Goal: Information Seeking & Learning: Learn about a topic

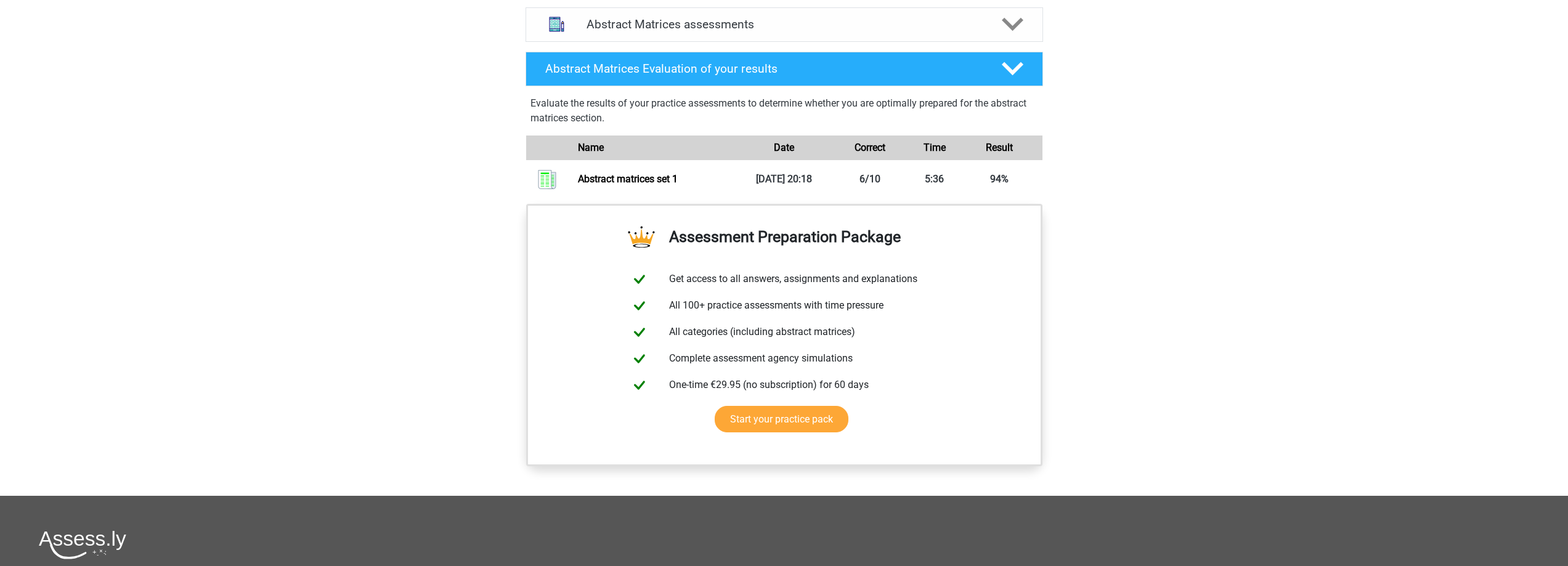
scroll to position [822, 0]
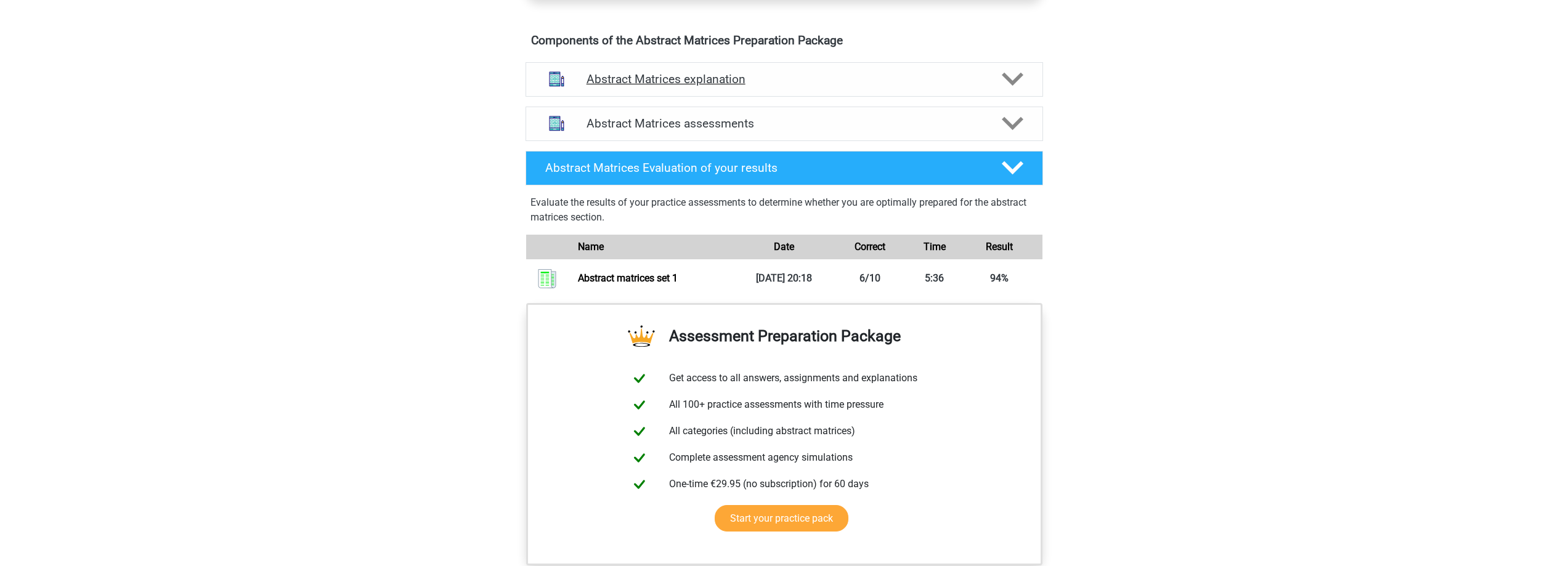
click at [1011, 90] on icon at bounding box center [1012, 79] width 22 height 22
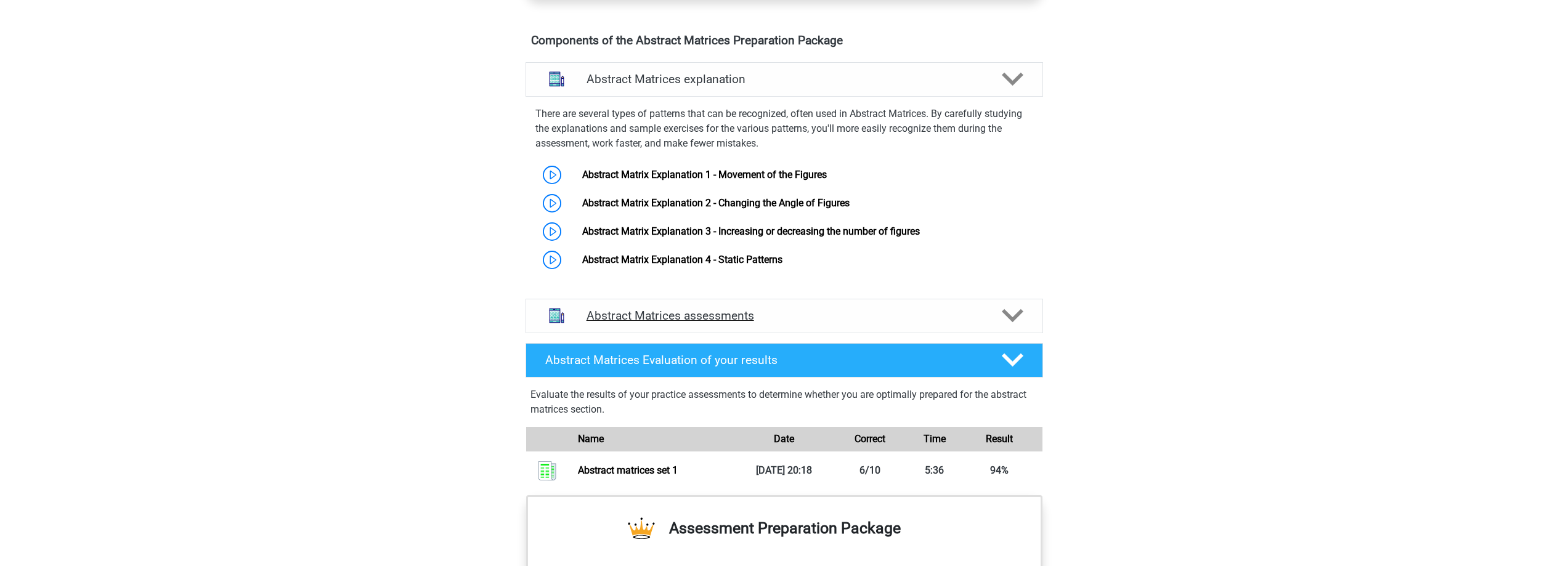
click at [1014, 323] on polygon at bounding box center [1012, 316] width 22 height 14
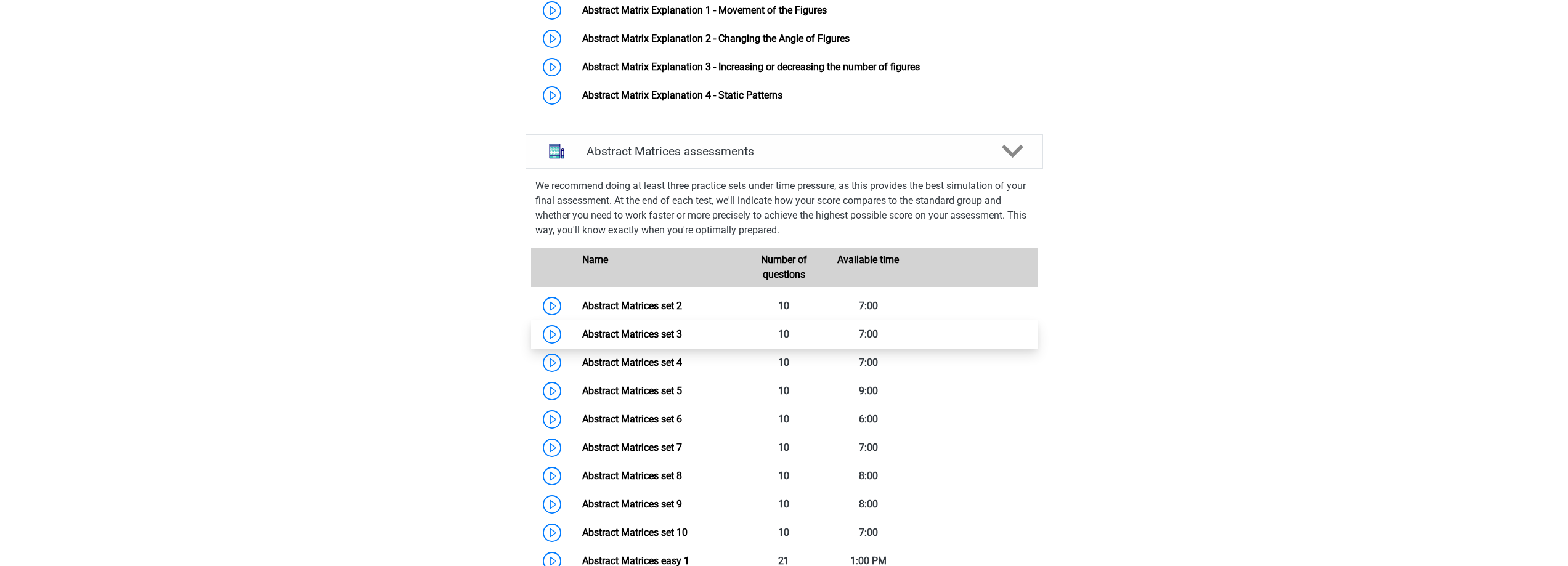
scroll to position [1151, 0]
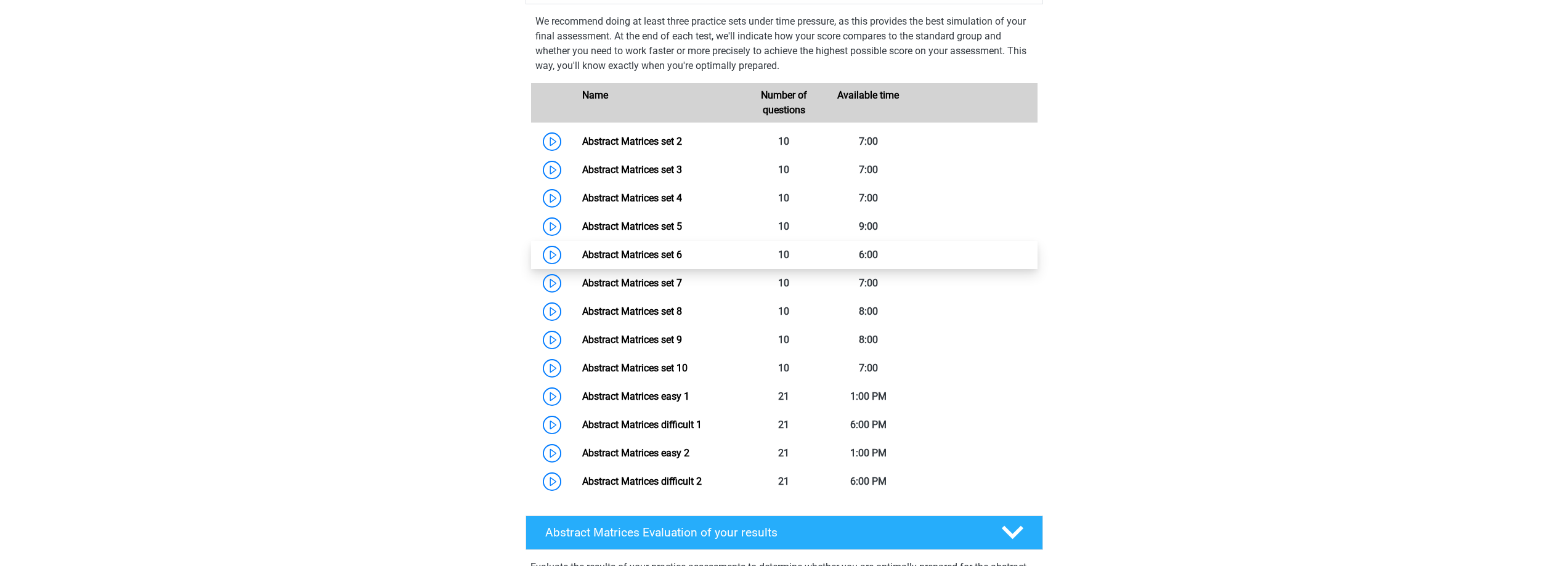
click at [625, 261] on link "Abstract Matrices set 6" at bounding box center [631, 255] width 100 height 11
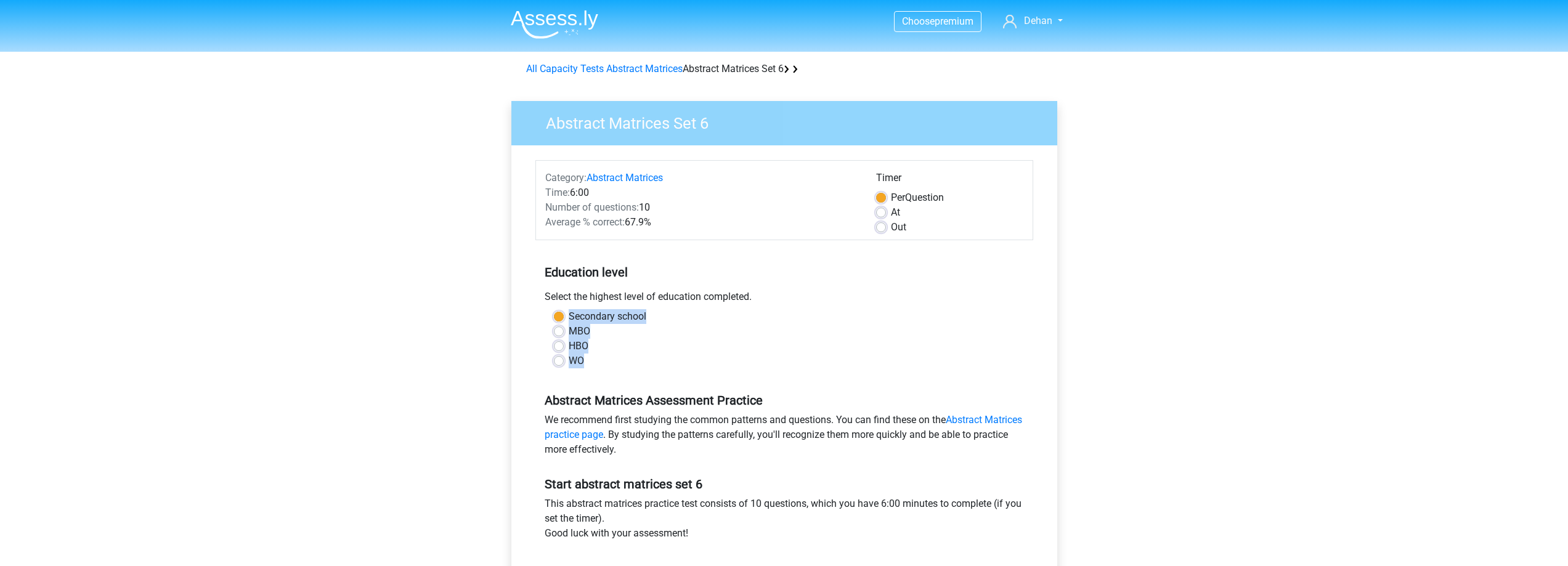
drag, startPoint x: 587, startPoint y: 356, endPoint x: 563, endPoint y: 318, distance: 44.9
click at [563, 318] on div "Secondary school MBO HBO WO" at bounding box center [784, 339] width 479 height 59
click at [586, 355] on div "WO" at bounding box center [784, 361] width 461 height 15
click at [584, 362] on font "WO" at bounding box center [576, 361] width 15 height 11
click at [563, 362] on input "WO" at bounding box center [558, 360] width 10 height 12
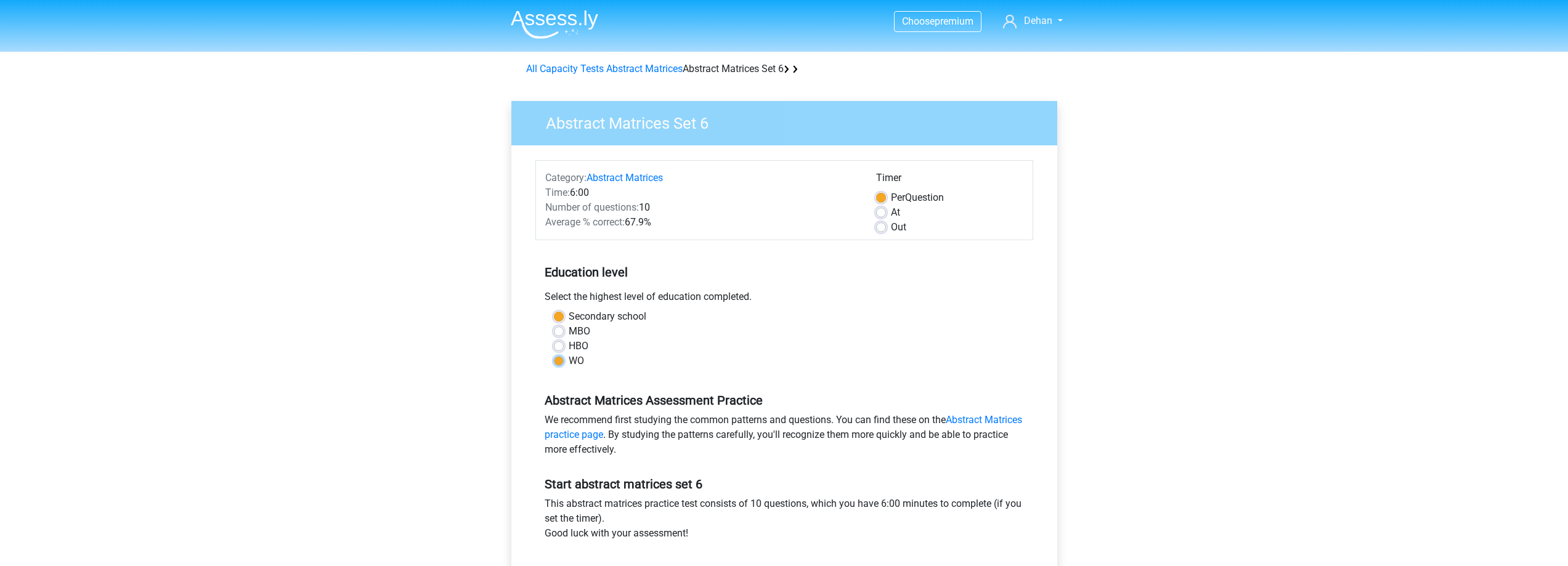
radio input "true"
click at [584, 362] on font "WO" at bounding box center [576, 361] width 15 height 11
click at [563, 362] on input "WO" at bounding box center [558, 360] width 10 height 12
click at [569, 343] on label "HBO" at bounding box center [579, 346] width 19 height 15
click at [562, 343] on input "HBO" at bounding box center [558, 344] width 10 height 12
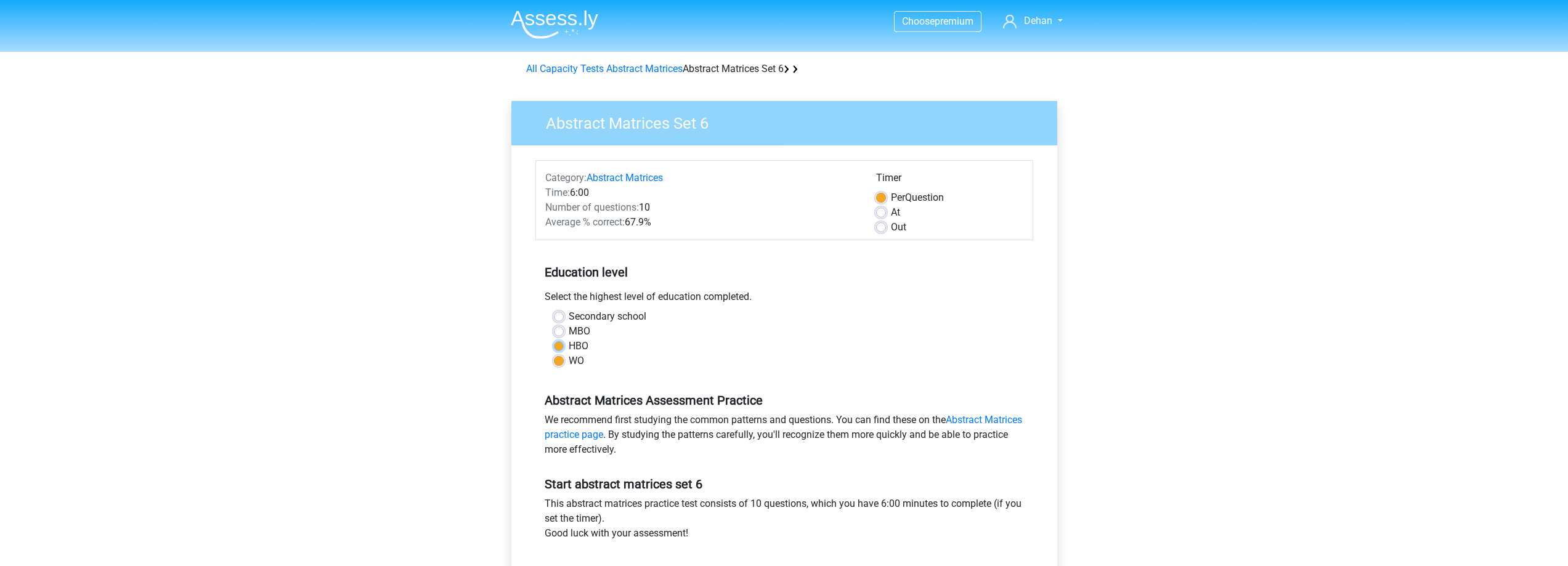
radio input "true"
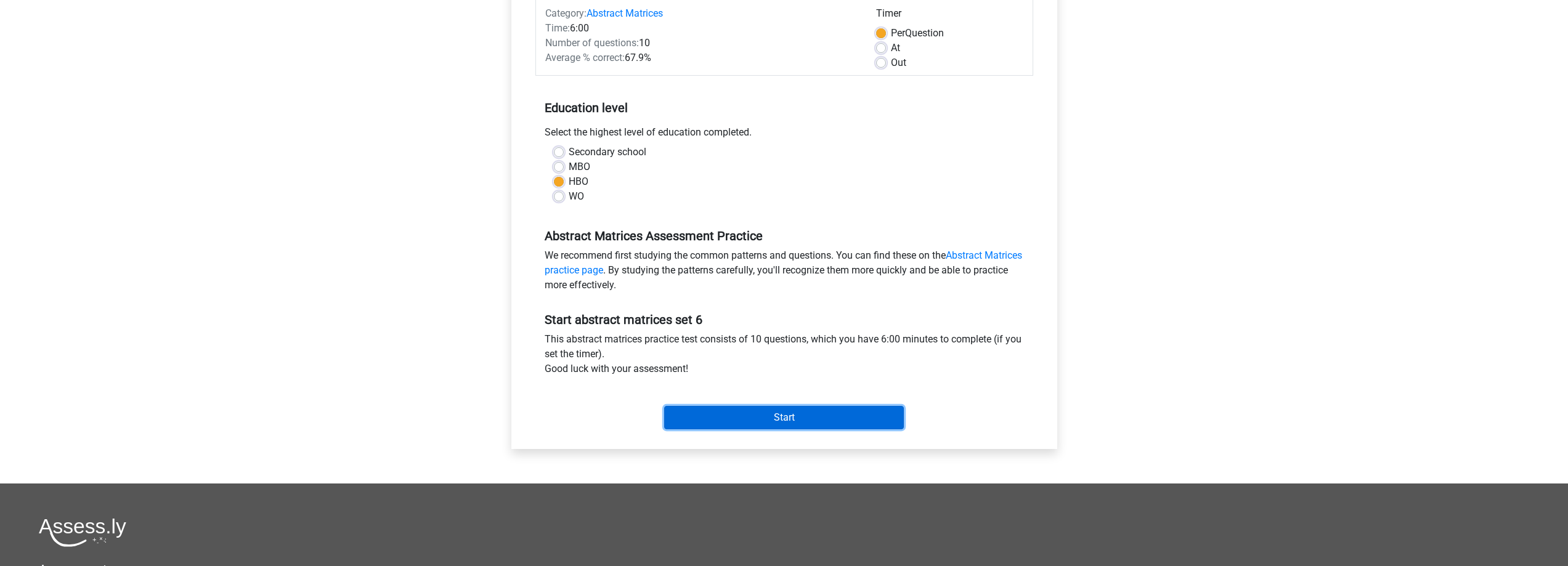
click at [745, 414] on input "Start" at bounding box center [783, 417] width 239 height 24
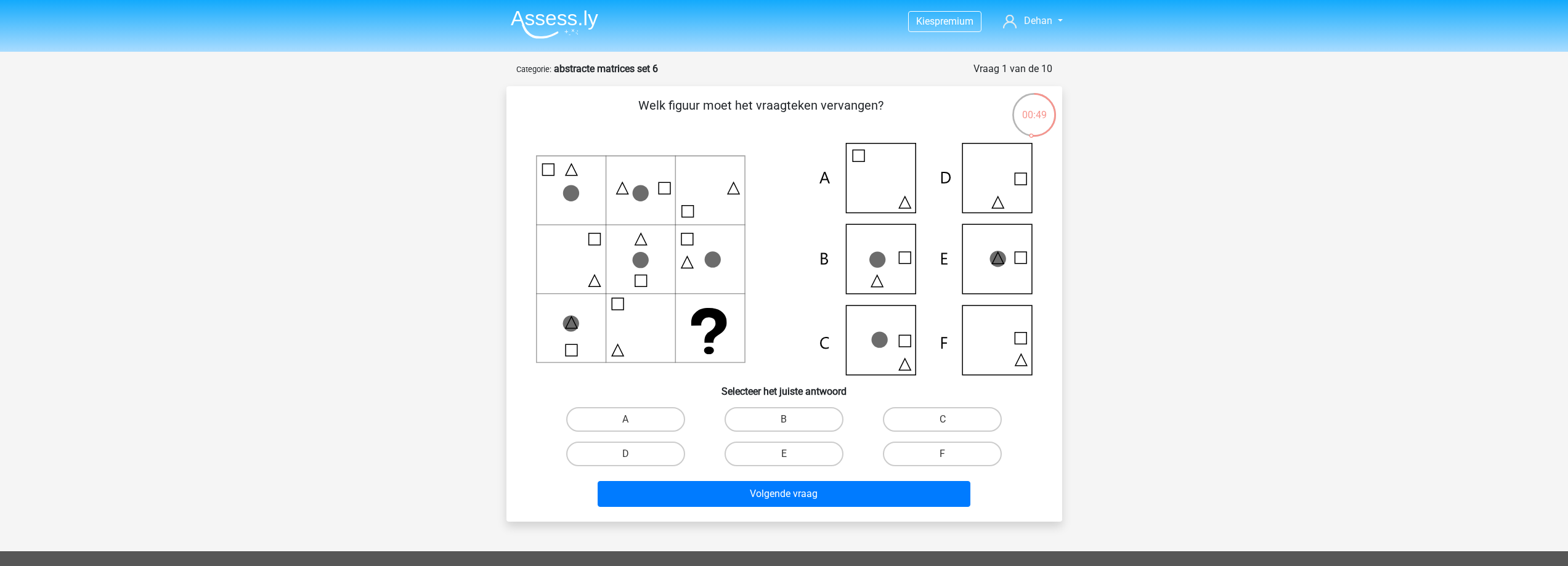
click at [870, 263] on icon at bounding box center [877, 260] width 16 height 16
click at [786, 417] on label "B" at bounding box center [784, 420] width 118 height 24
click at [786, 420] on input "B" at bounding box center [787, 424] width 8 height 8
radio input "true"
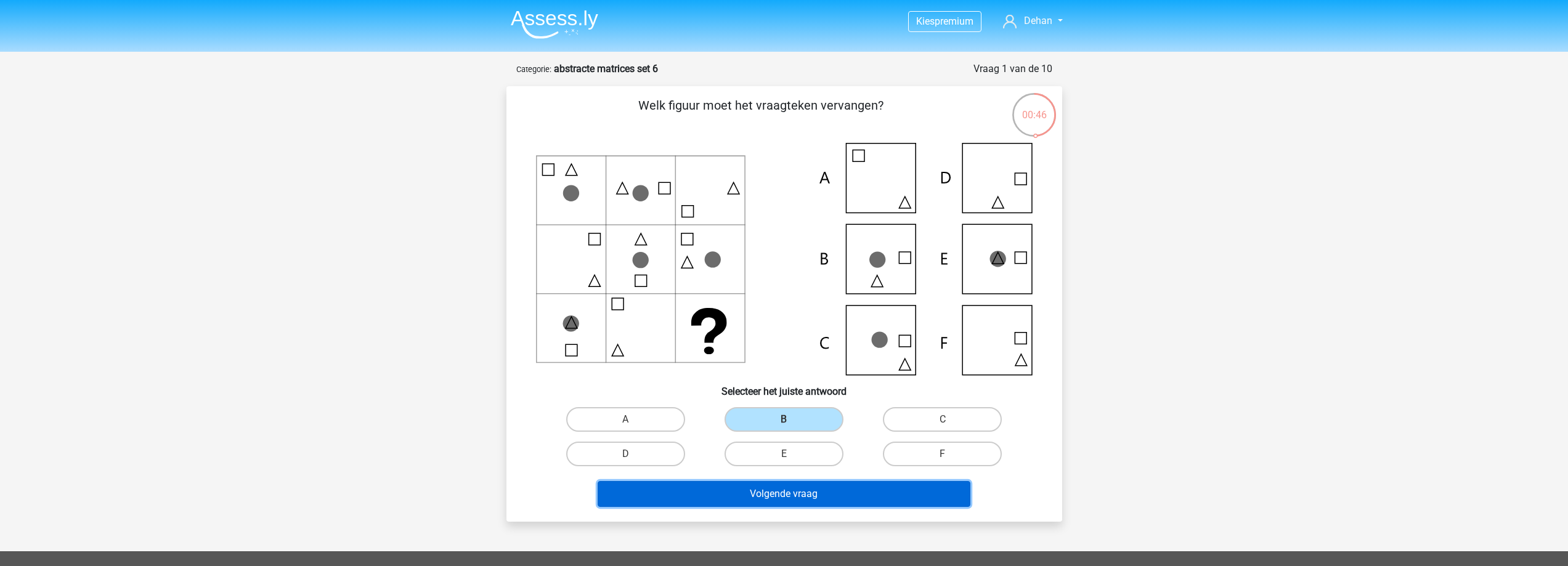
click at [770, 488] on button "Volgende vraag" at bounding box center [783, 495] width 373 height 26
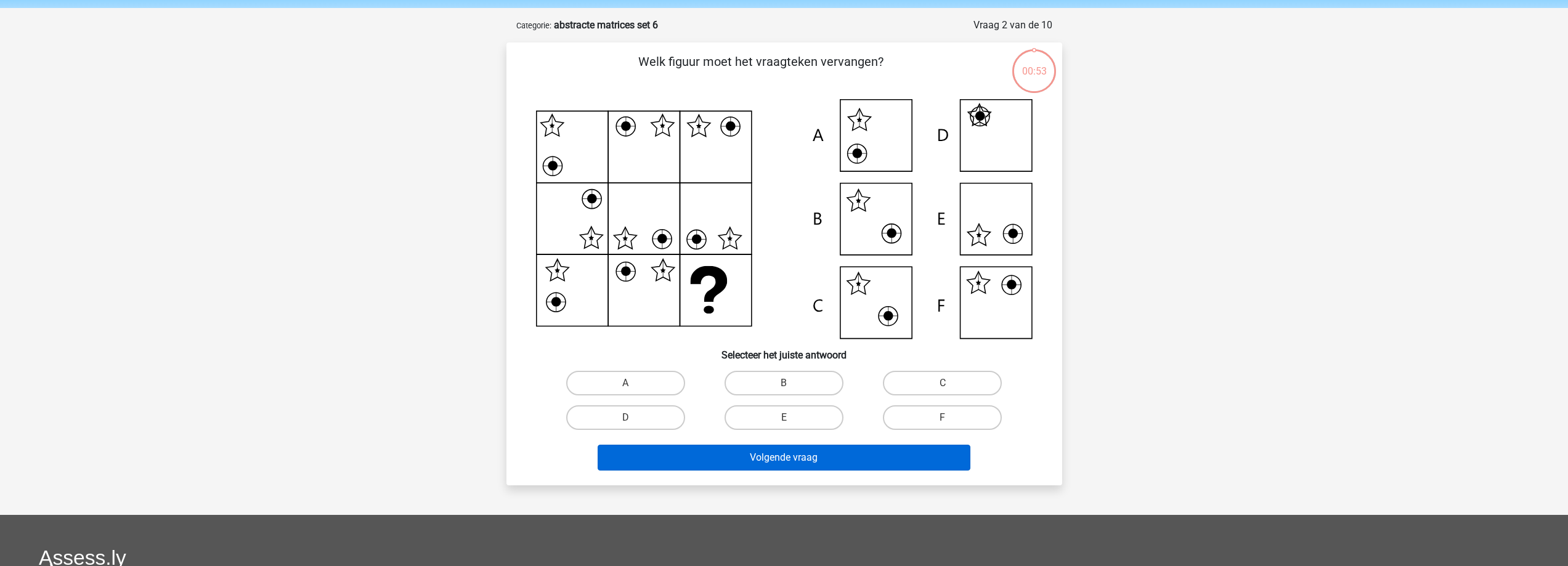
scroll to position [62, 0]
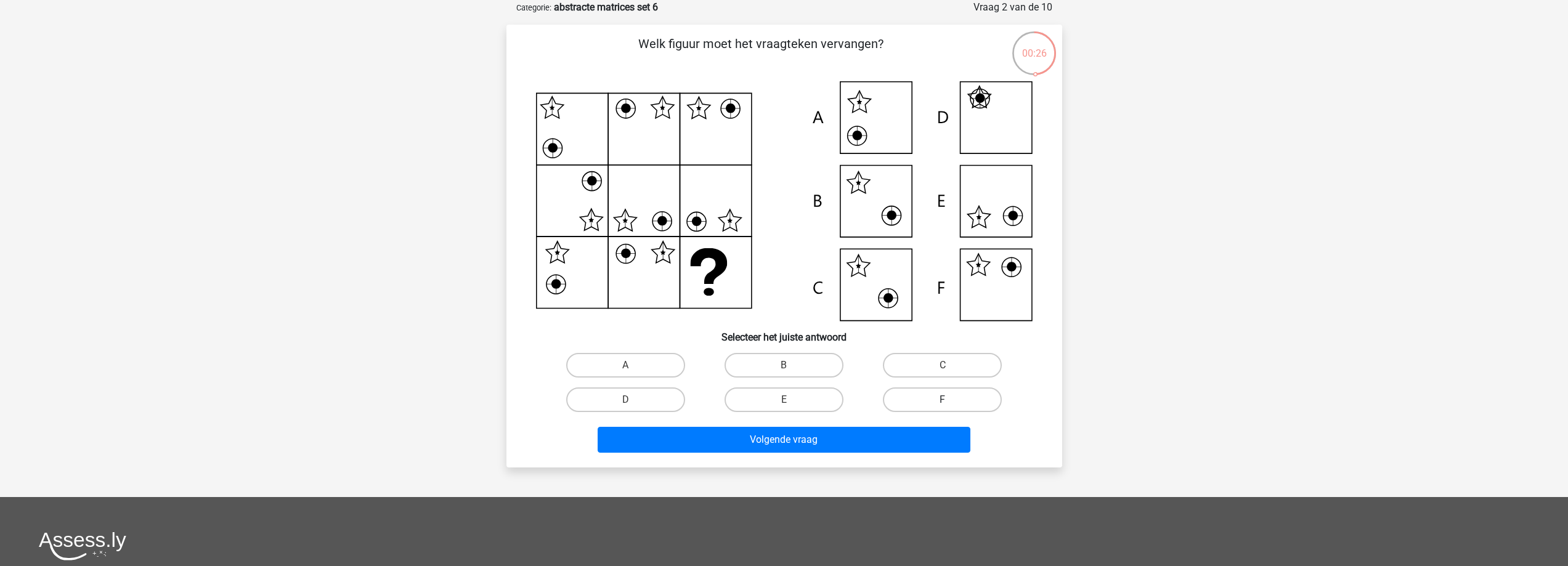
click at [917, 400] on label "F" at bounding box center [942, 400] width 118 height 24
click at [942, 400] on input "F" at bounding box center [946, 404] width 8 height 8
radio input "true"
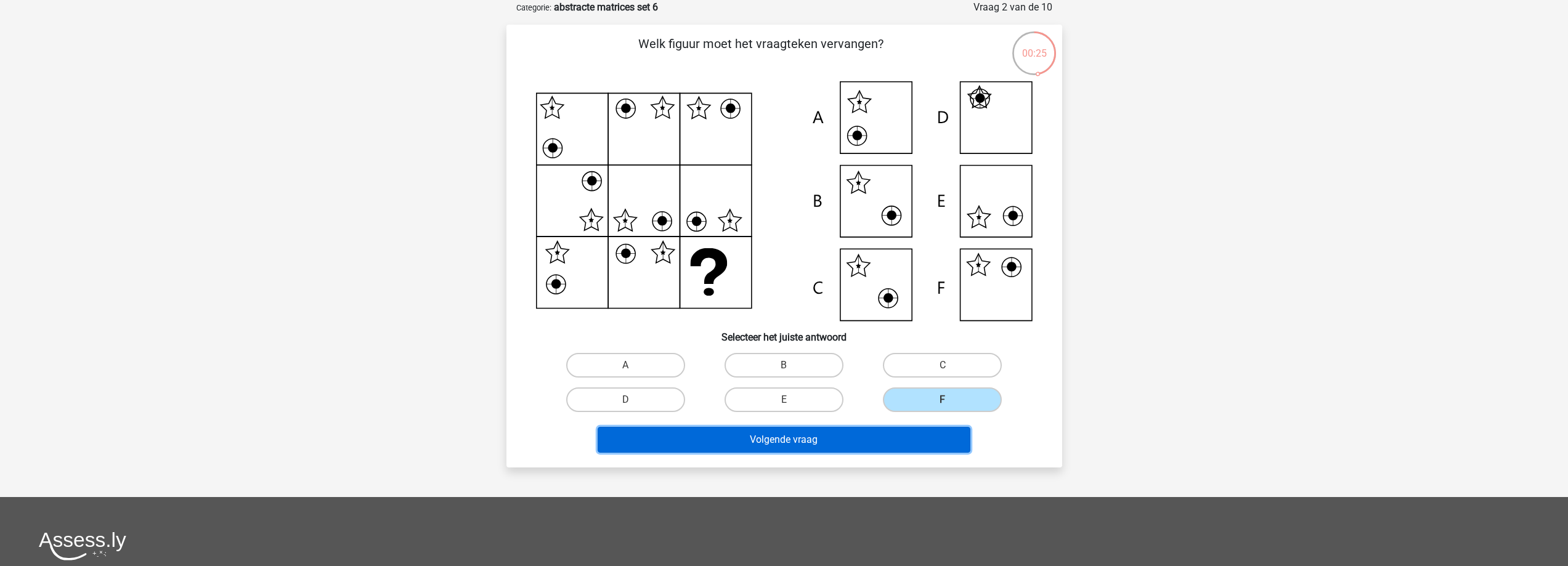
click at [783, 437] on button "Volgende vraag" at bounding box center [783, 440] width 373 height 26
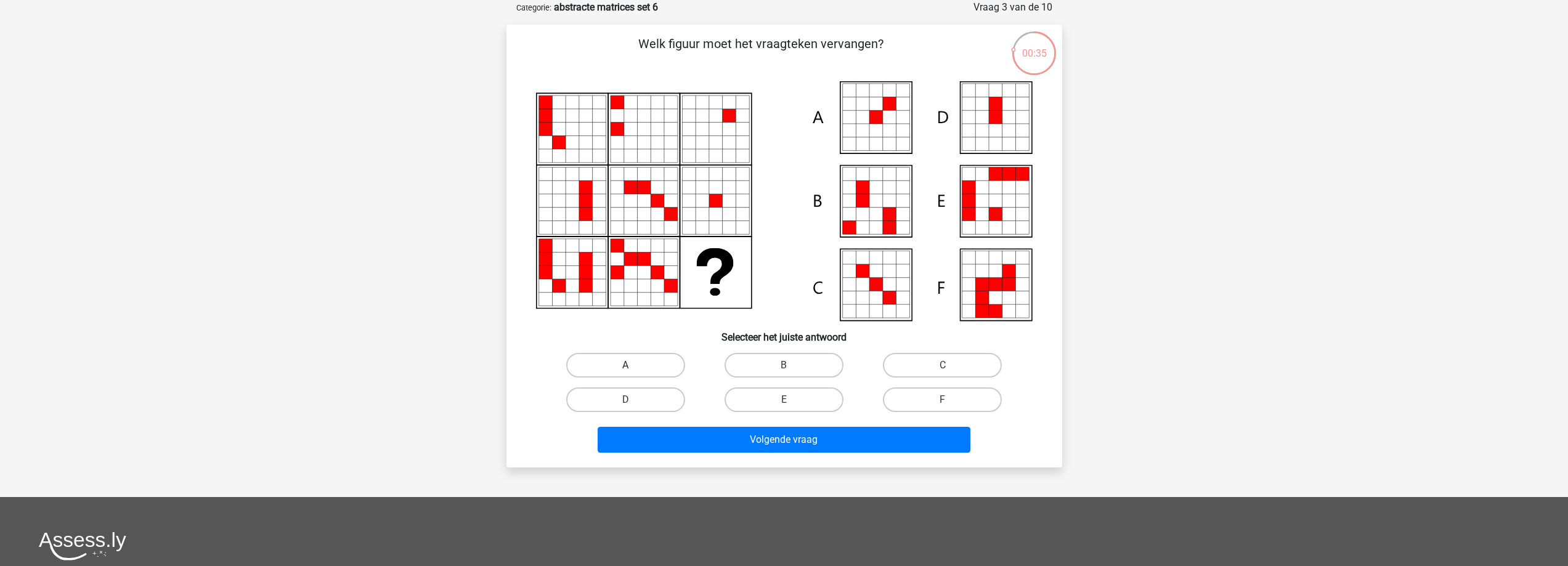
click at [614, 370] on label "A" at bounding box center [625, 365] width 118 height 24
click at [625, 370] on input "A" at bounding box center [629, 369] width 8 height 8
radio input "true"
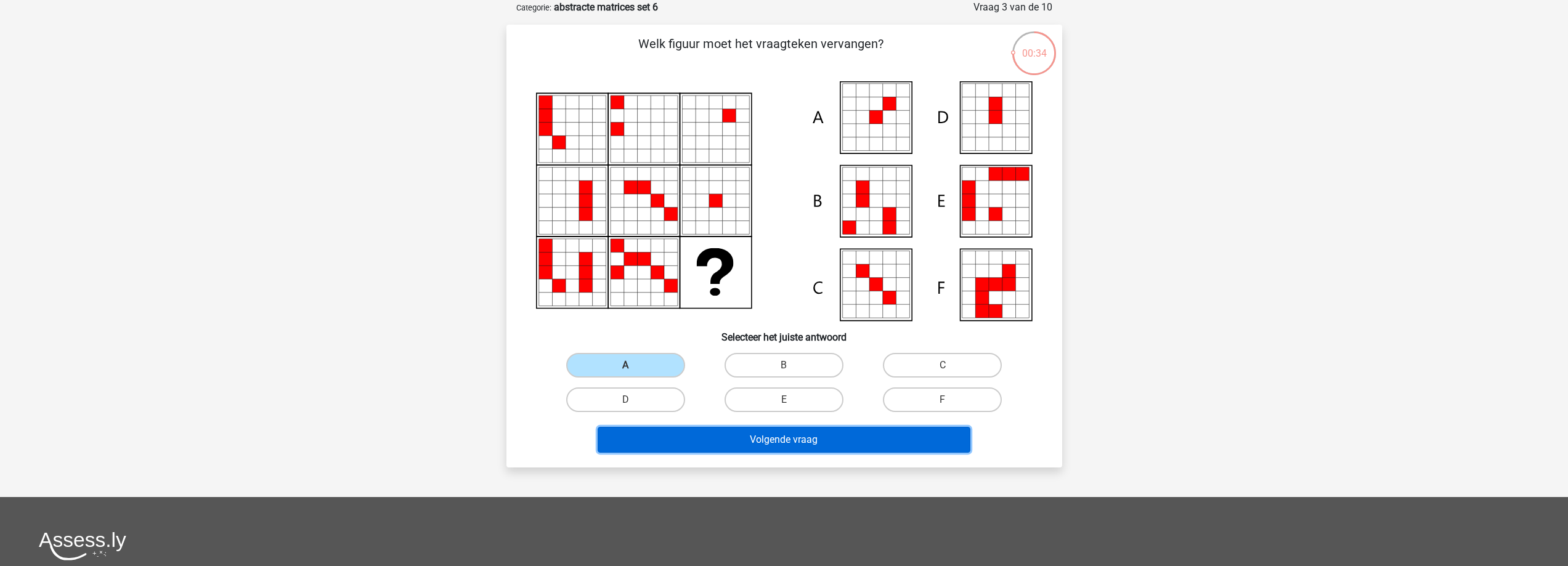
click at [808, 434] on button "Volgende vraag" at bounding box center [783, 440] width 373 height 26
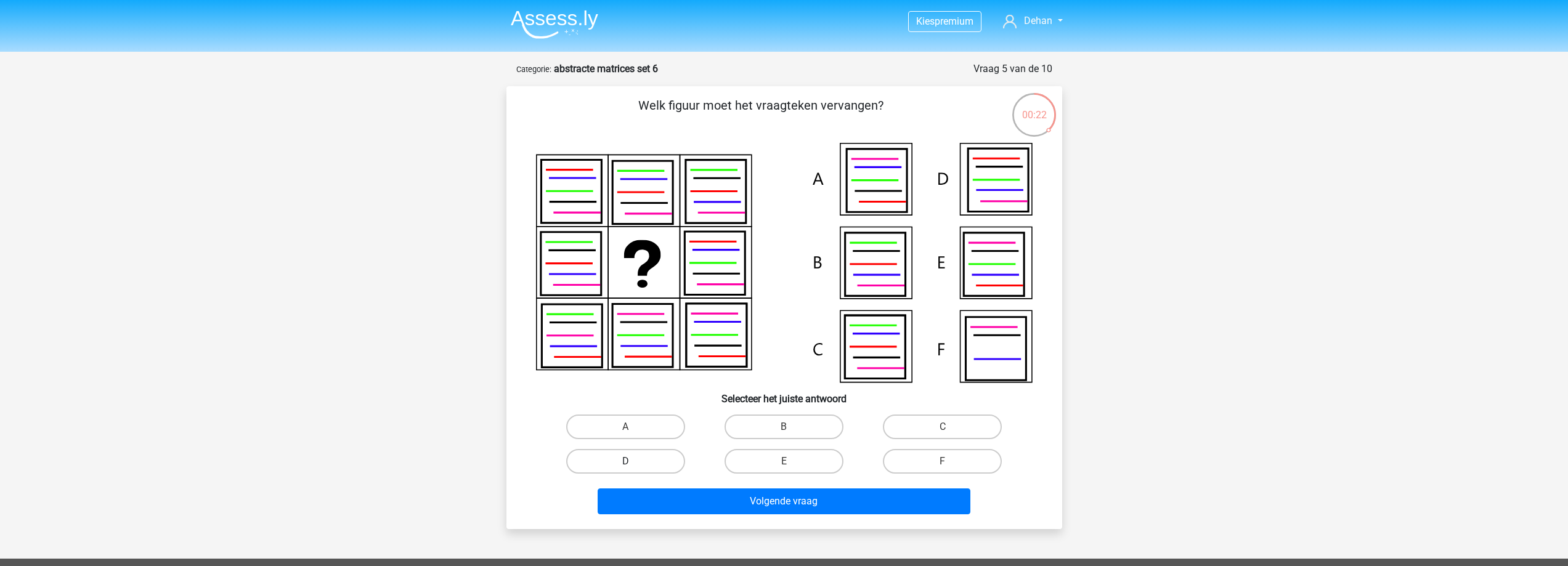
click at [635, 464] on label "D" at bounding box center [625, 461] width 118 height 24
click at [633, 464] on input "D" at bounding box center [629, 465] width 8 height 8
radio input "true"
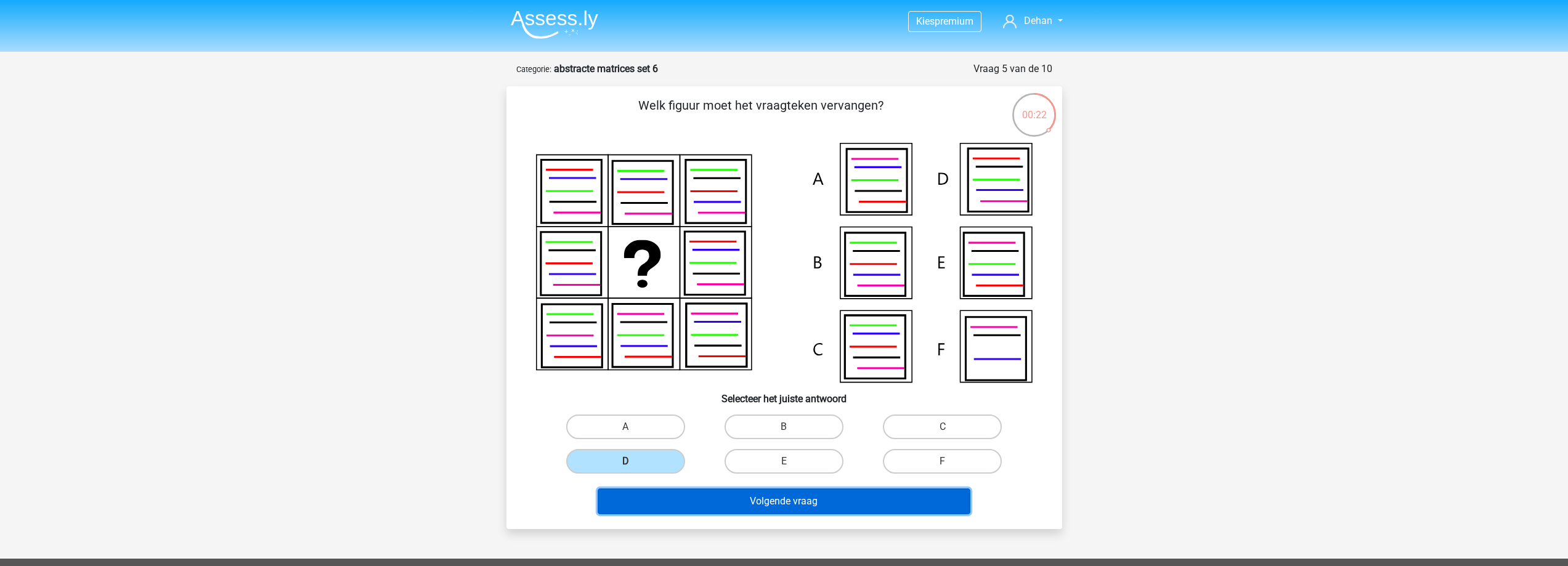
click at [752, 503] on button "Volgende vraag" at bounding box center [783, 502] width 373 height 26
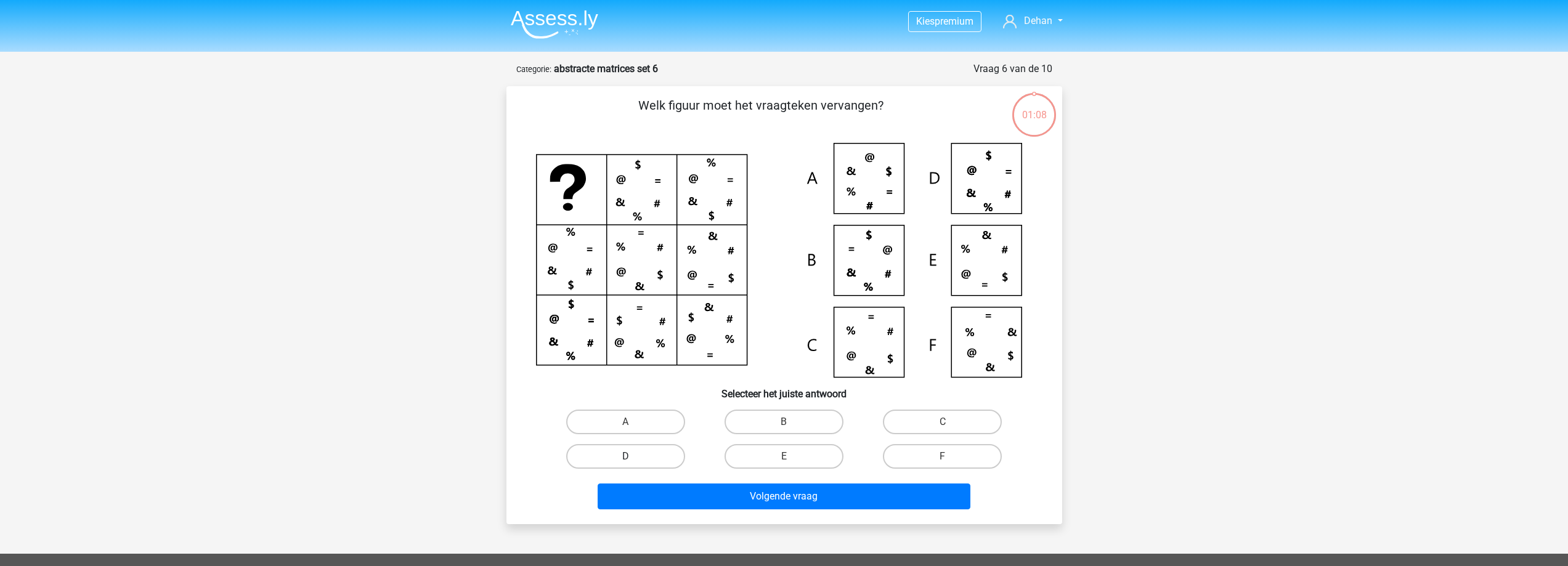
scroll to position [62, 0]
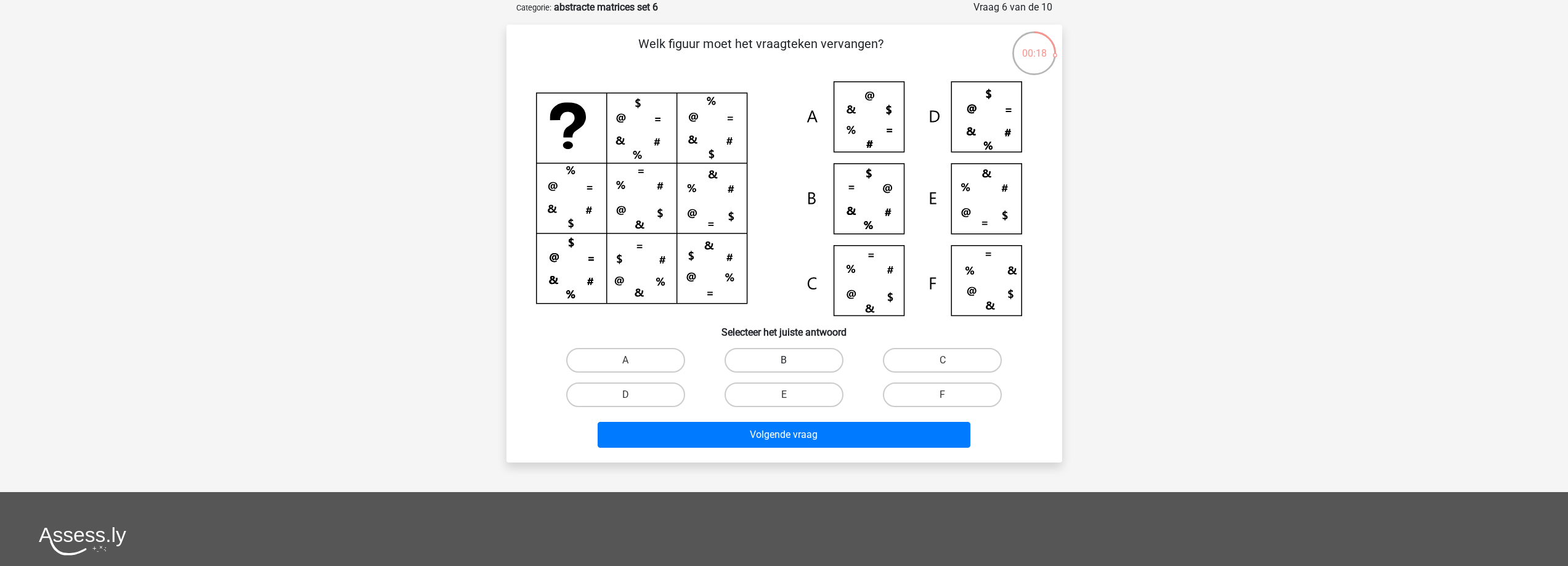
click at [781, 361] on label "B" at bounding box center [784, 361] width 118 height 24
click at [783, 361] on input "B" at bounding box center [787, 365] width 8 height 8
radio input "true"
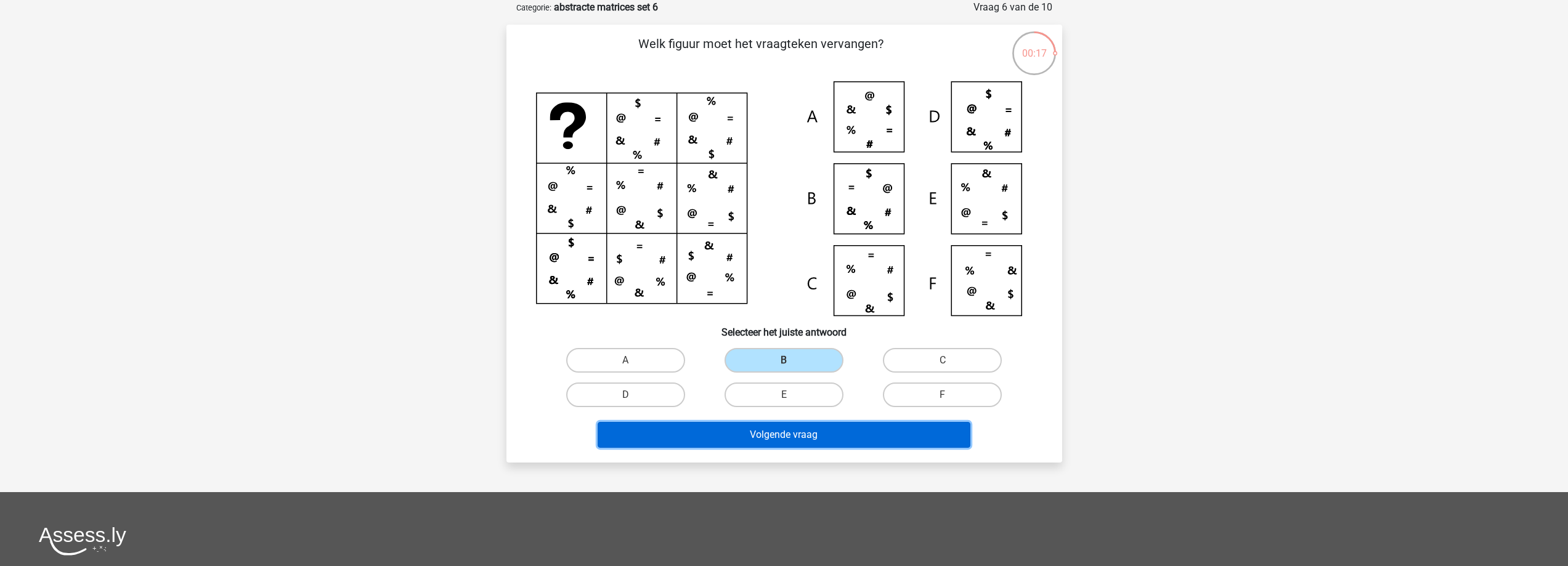
click at [763, 425] on button "Volgende vraag" at bounding box center [783, 435] width 373 height 26
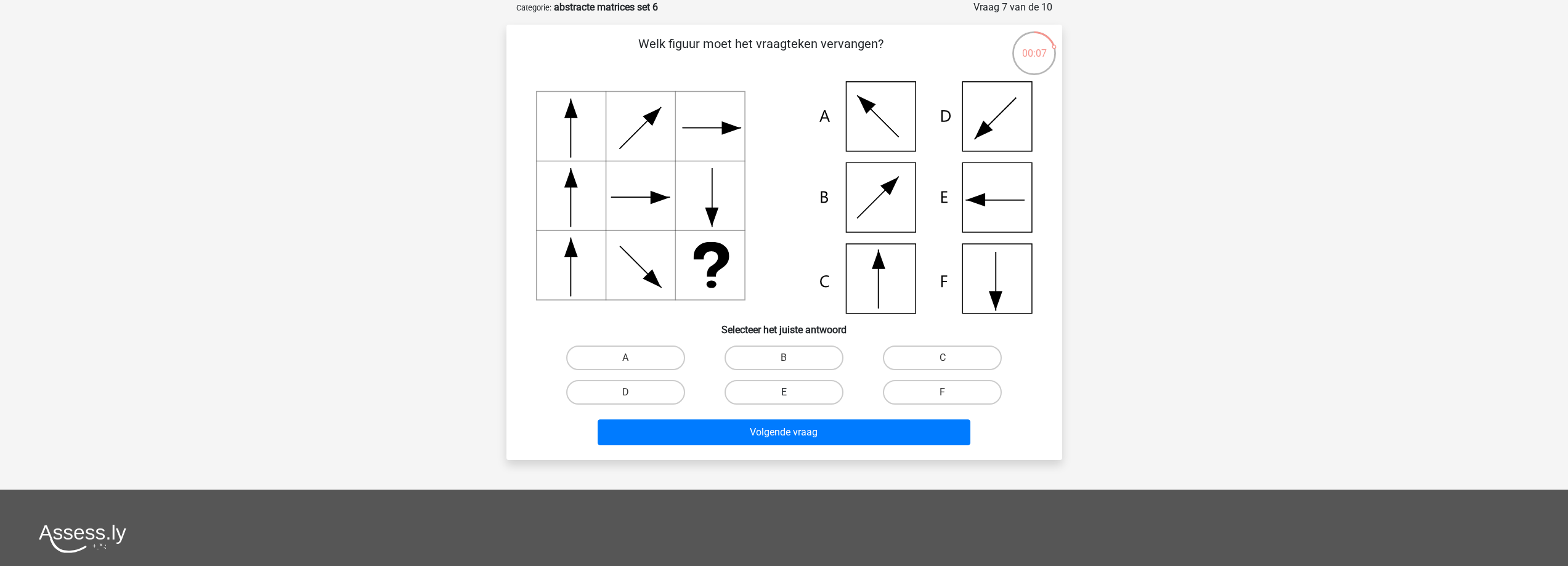
click at [796, 385] on label "E" at bounding box center [784, 392] width 118 height 24
click at [791, 392] on input "E" at bounding box center [787, 396] width 8 height 8
radio input "true"
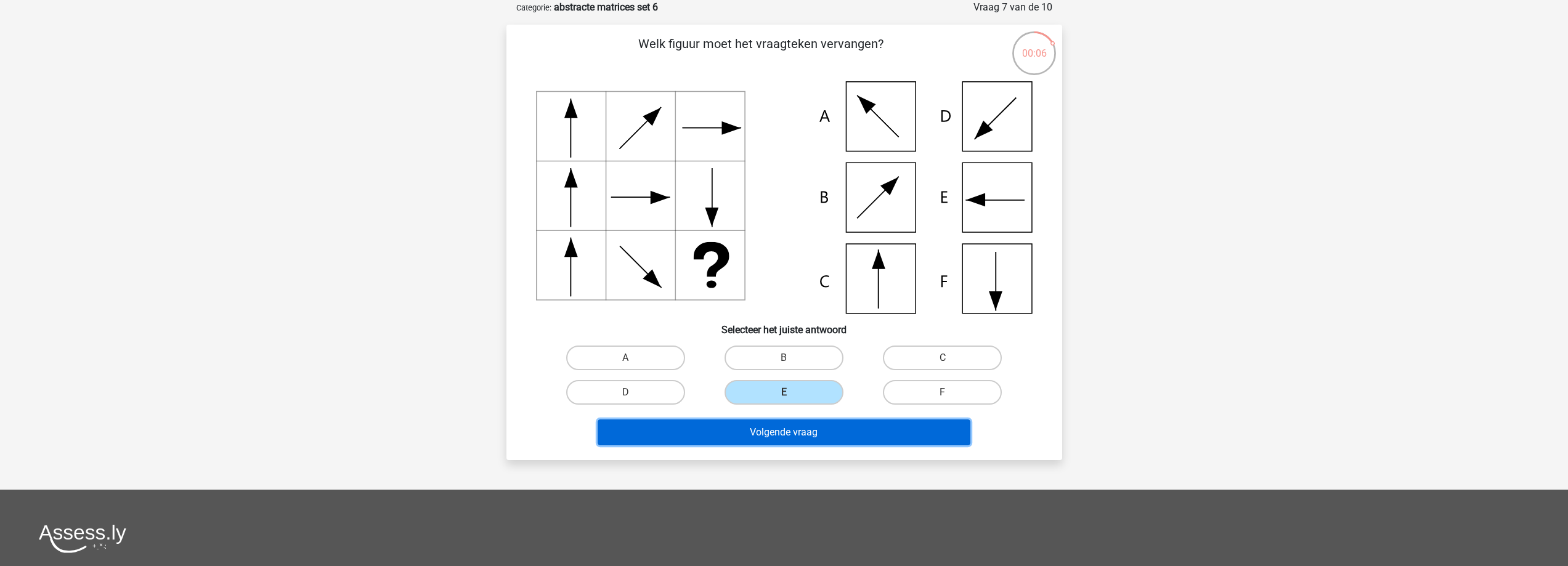
click at [726, 436] on button "Volgende vraag" at bounding box center [783, 433] width 373 height 26
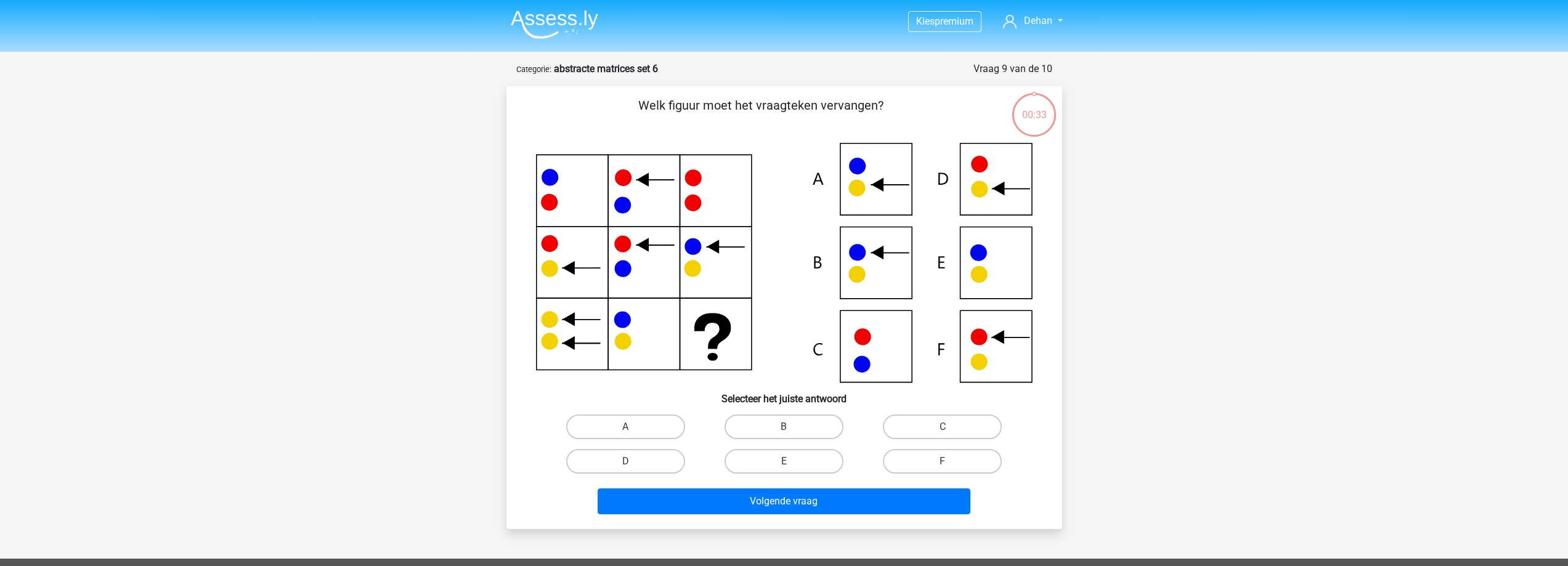
scroll to position [62, 0]
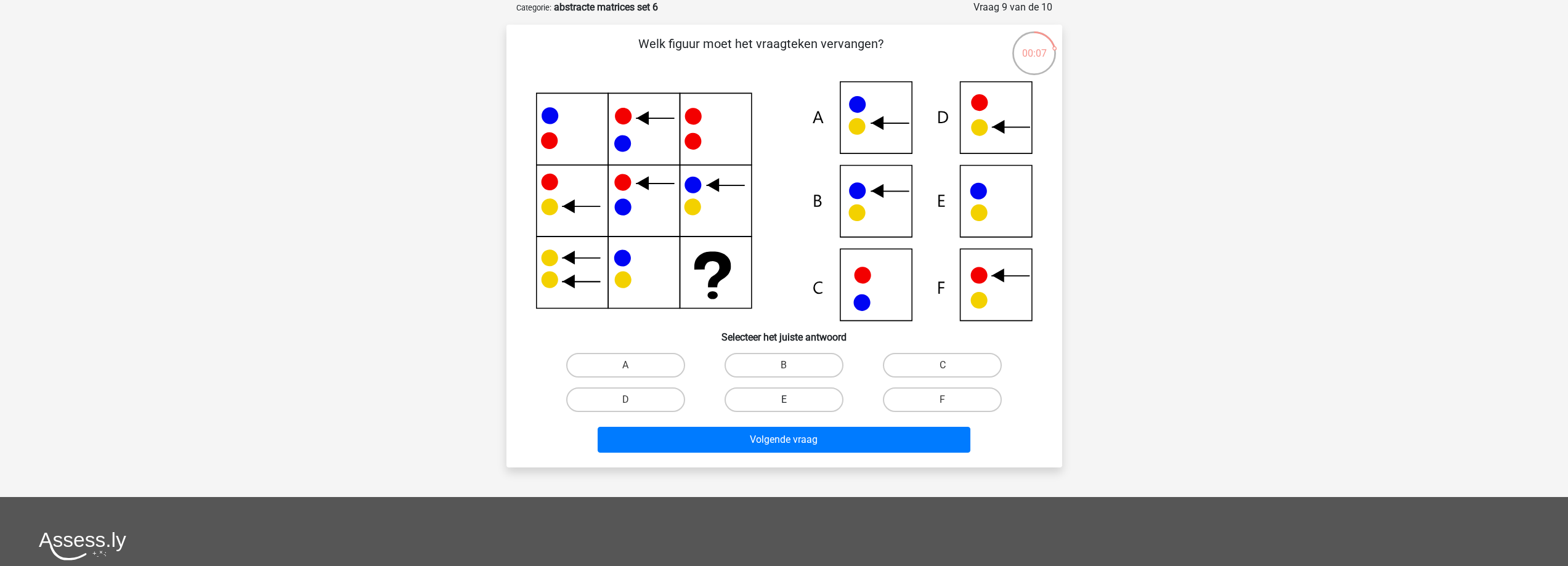
drag, startPoint x: 779, startPoint y: 395, endPoint x: 778, endPoint y: 403, distance: 8.1
click at [779, 395] on label "E" at bounding box center [784, 400] width 118 height 24
click at [783, 400] on input "E" at bounding box center [787, 404] width 8 height 8
radio input "true"
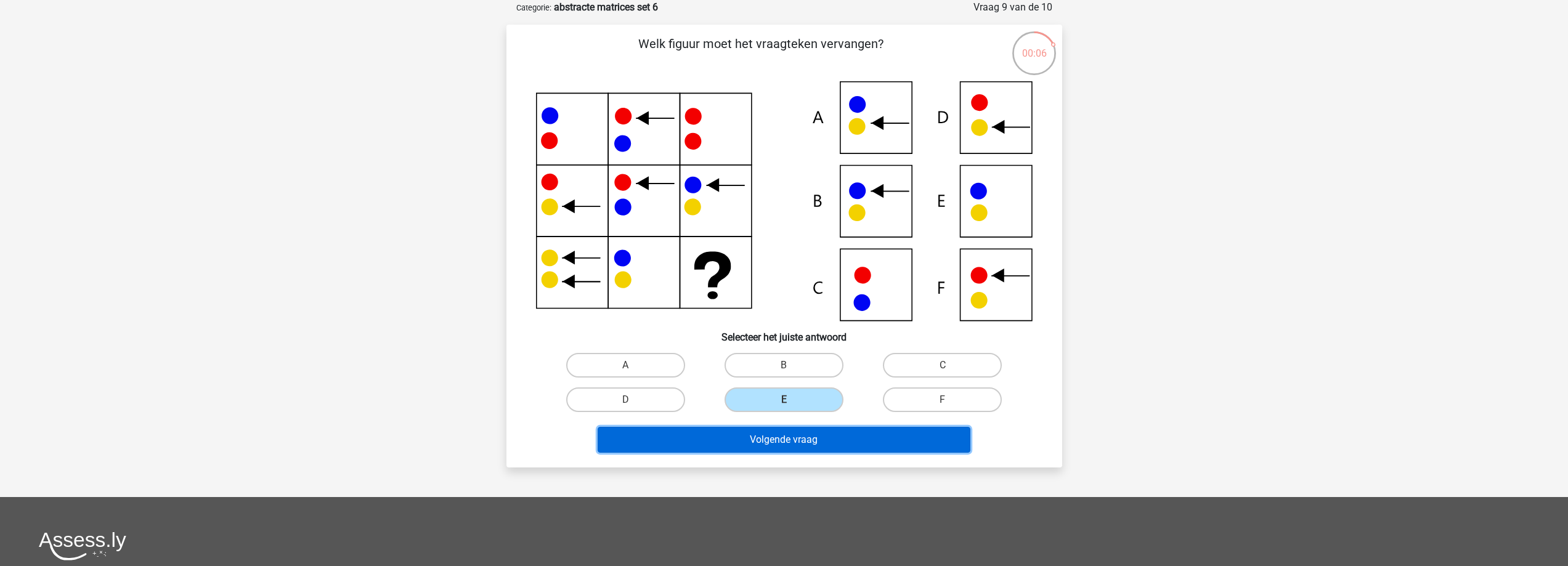
click at [790, 452] on button "Volgende vraag" at bounding box center [783, 440] width 373 height 26
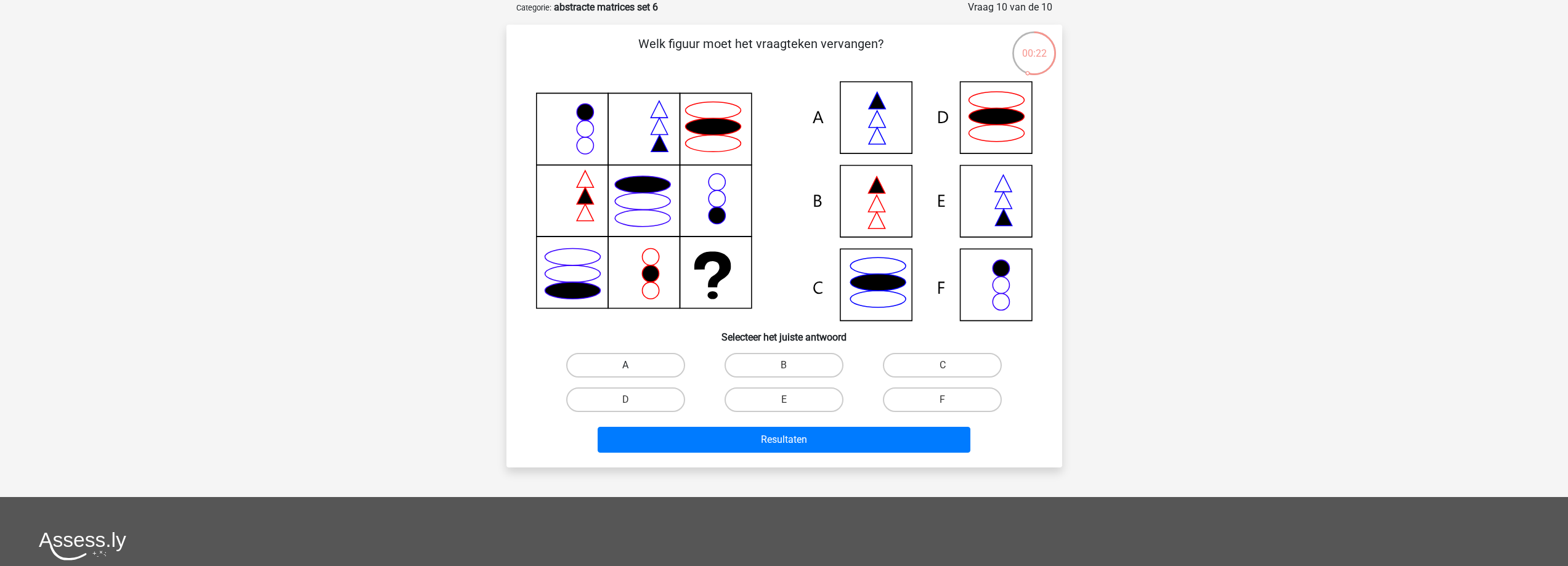
click at [628, 364] on label "A" at bounding box center [625, 365] width 118 height 24
click at [628, 365] on input "A" at bounding box center [629, 369] width 8 height 8
radio input "true"
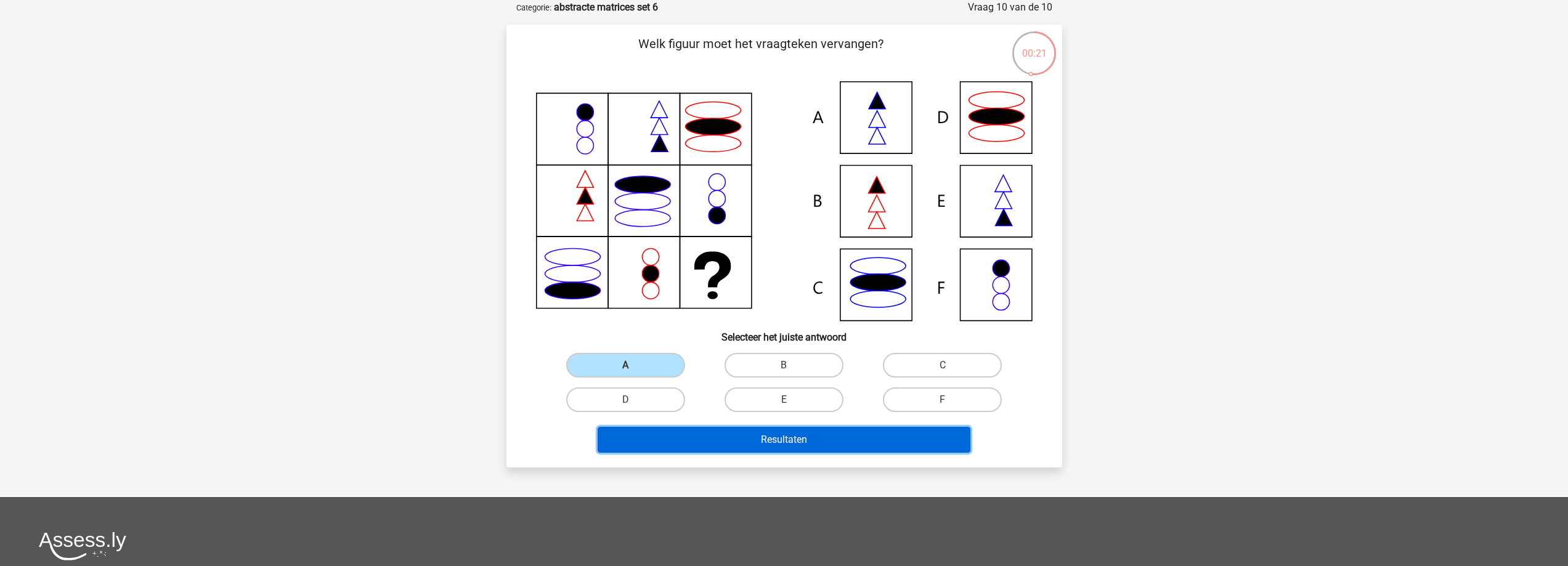
click at [739, 448] on button "Resultaten" at bounding box center [783, 440] width 373 height 26
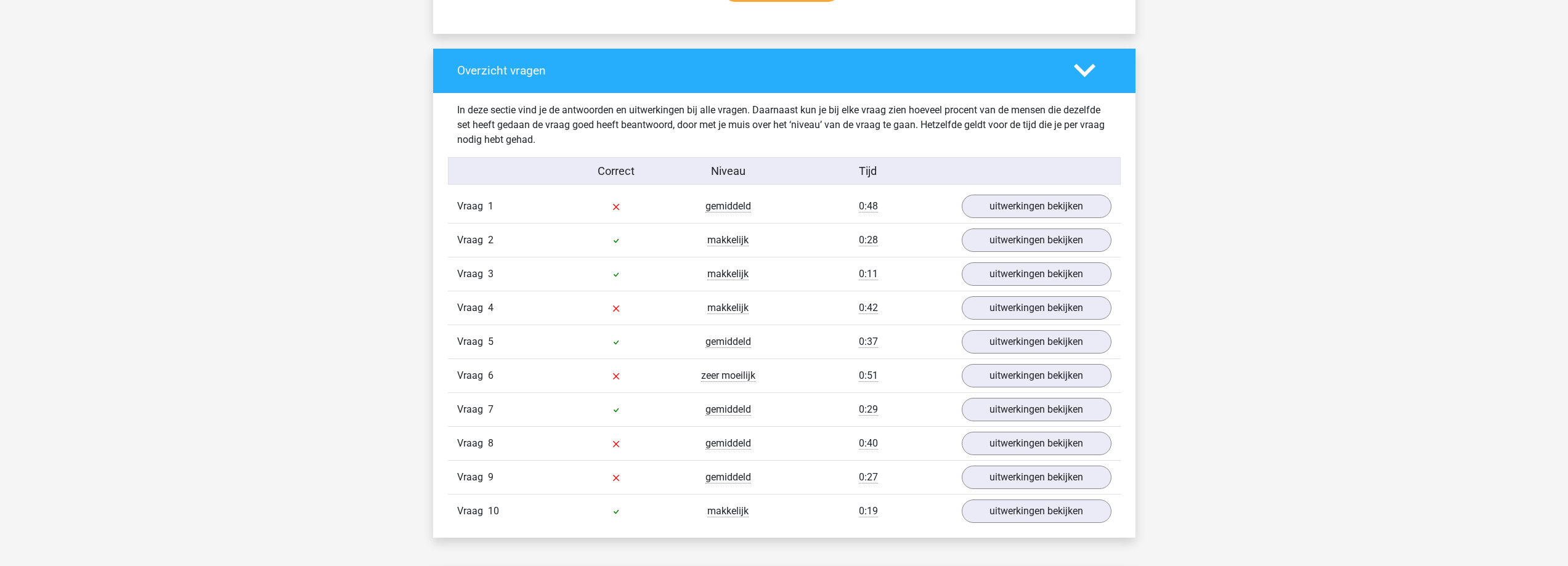
scroll to position [986, 0]
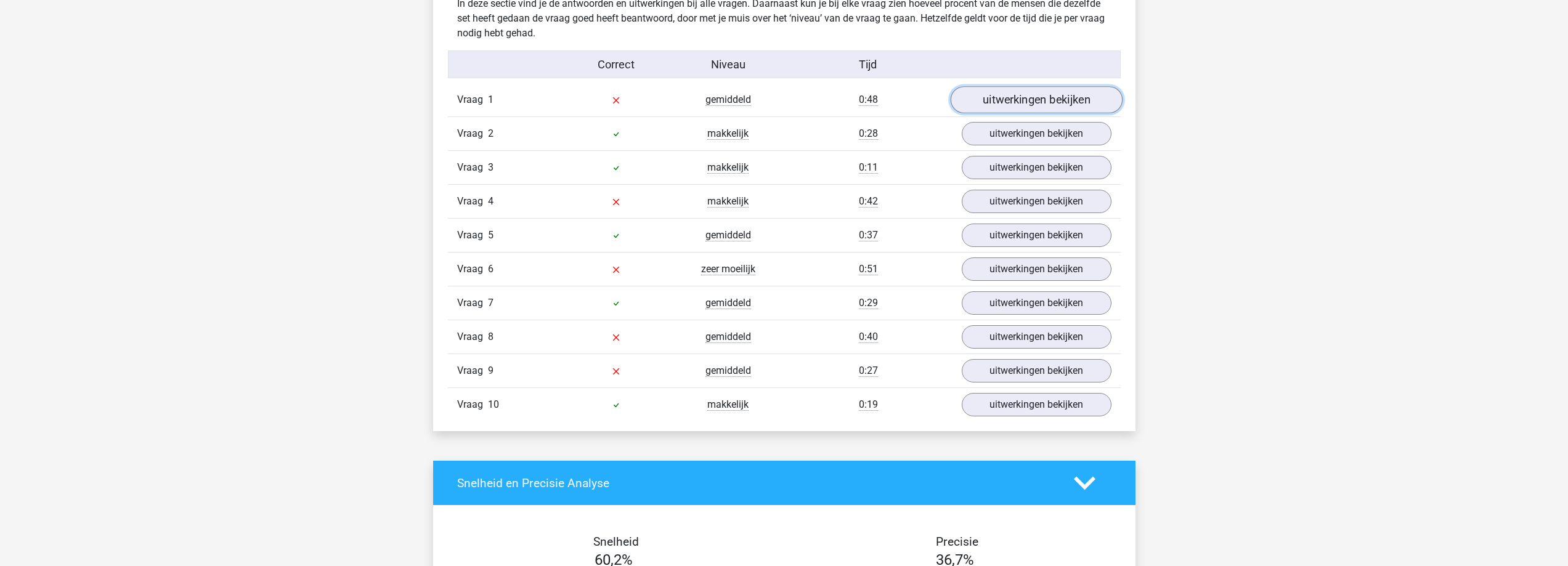
click at [1027, 104] on link "uitwerkingen bekijken" at bounding box center [1036, 99] width 172 height 27
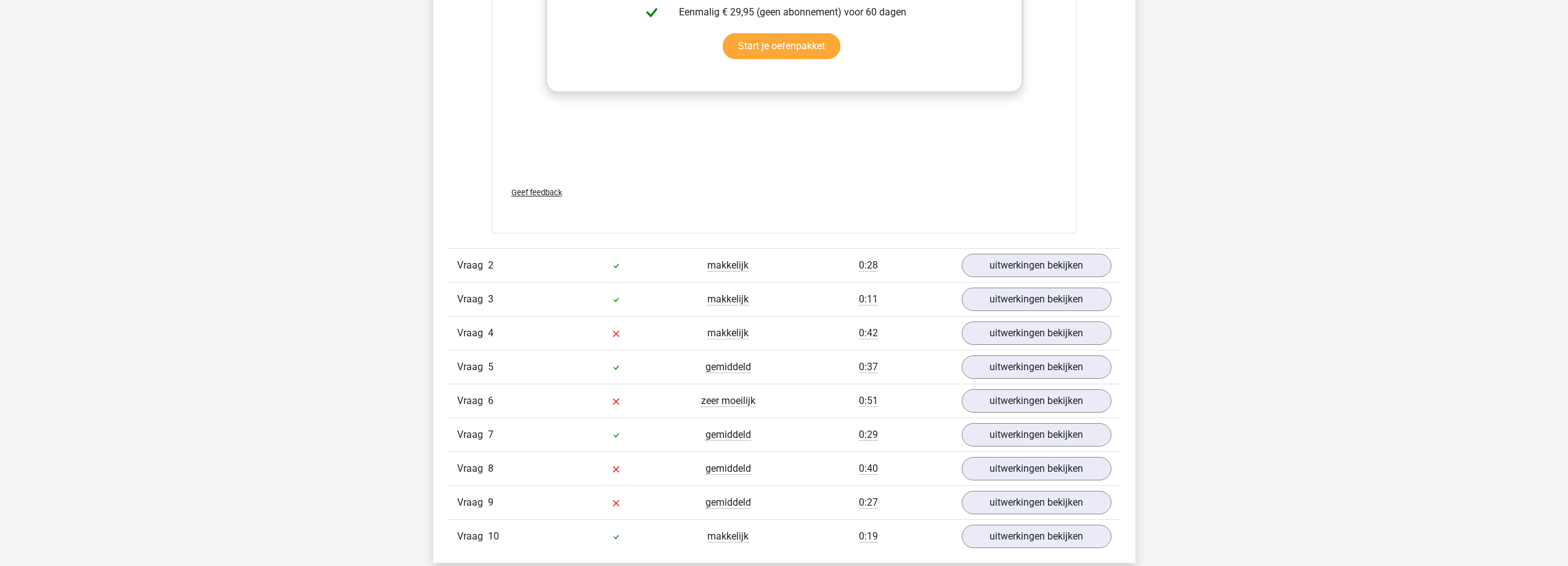
scroll to position [1808, 0]
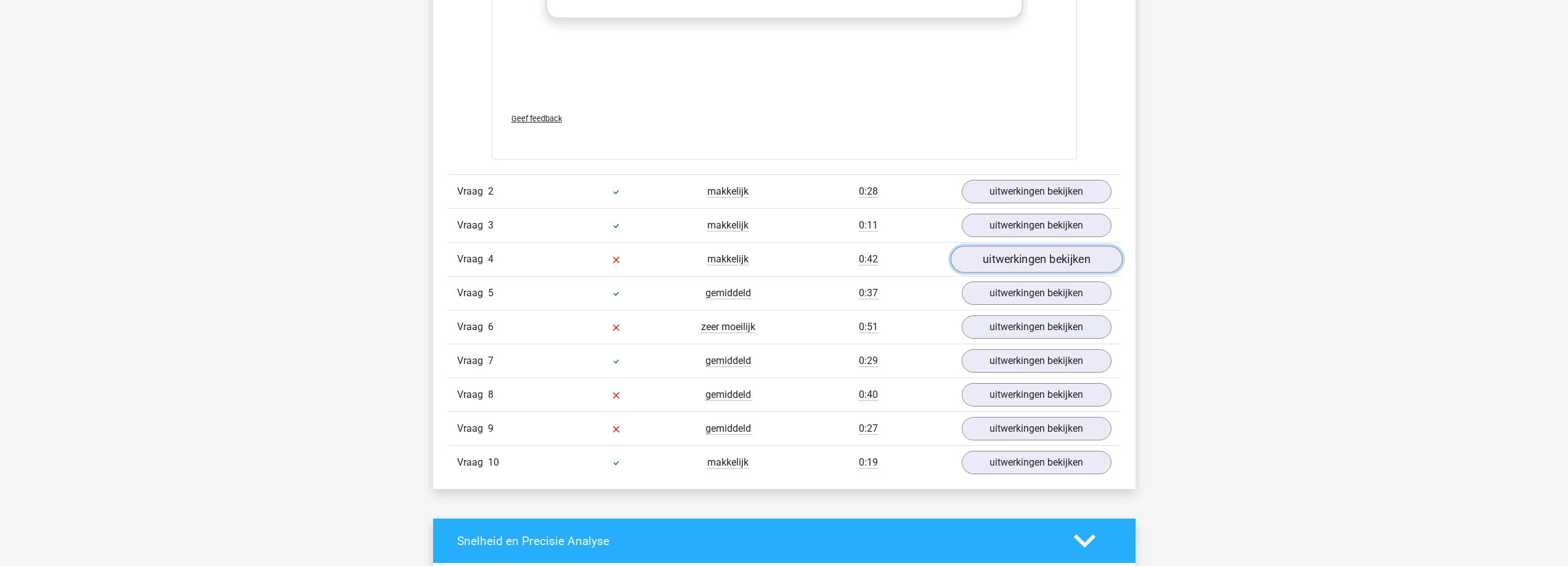
click at [1006, 260] on link "uitwerkingen bekijken" at bounding box center [1036, 259] width 172 height 27
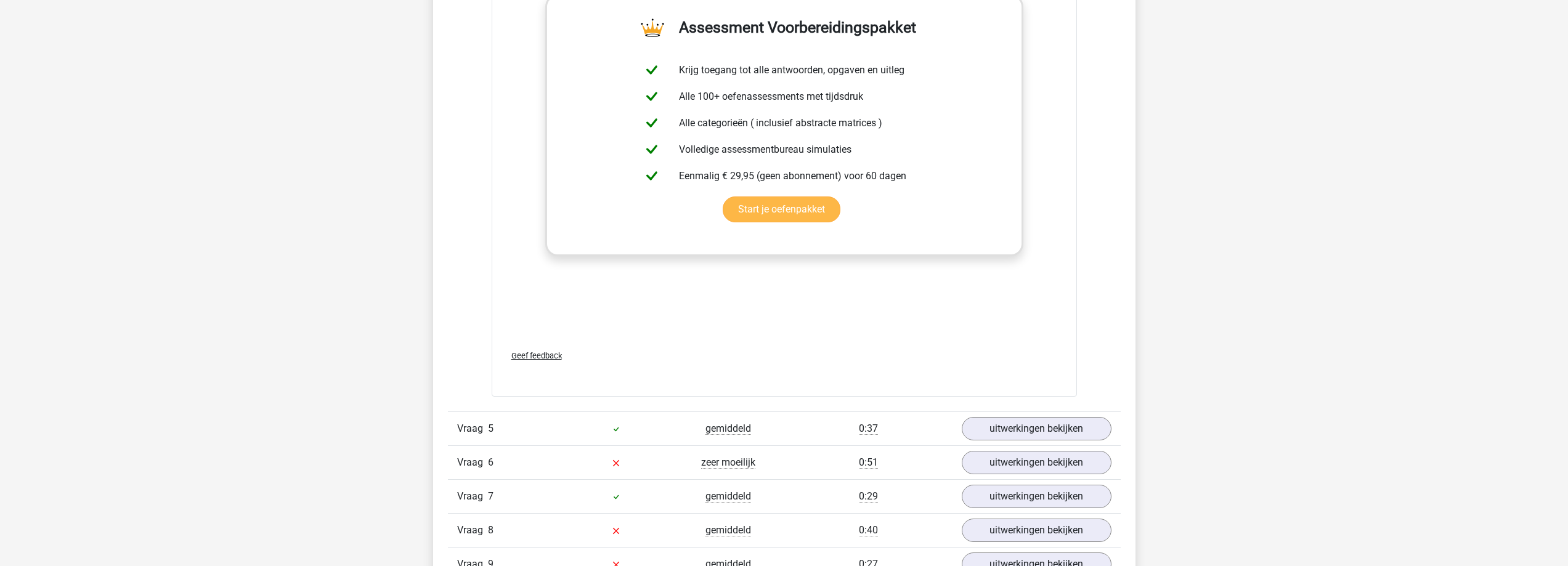
scroll to position [2938, 0]
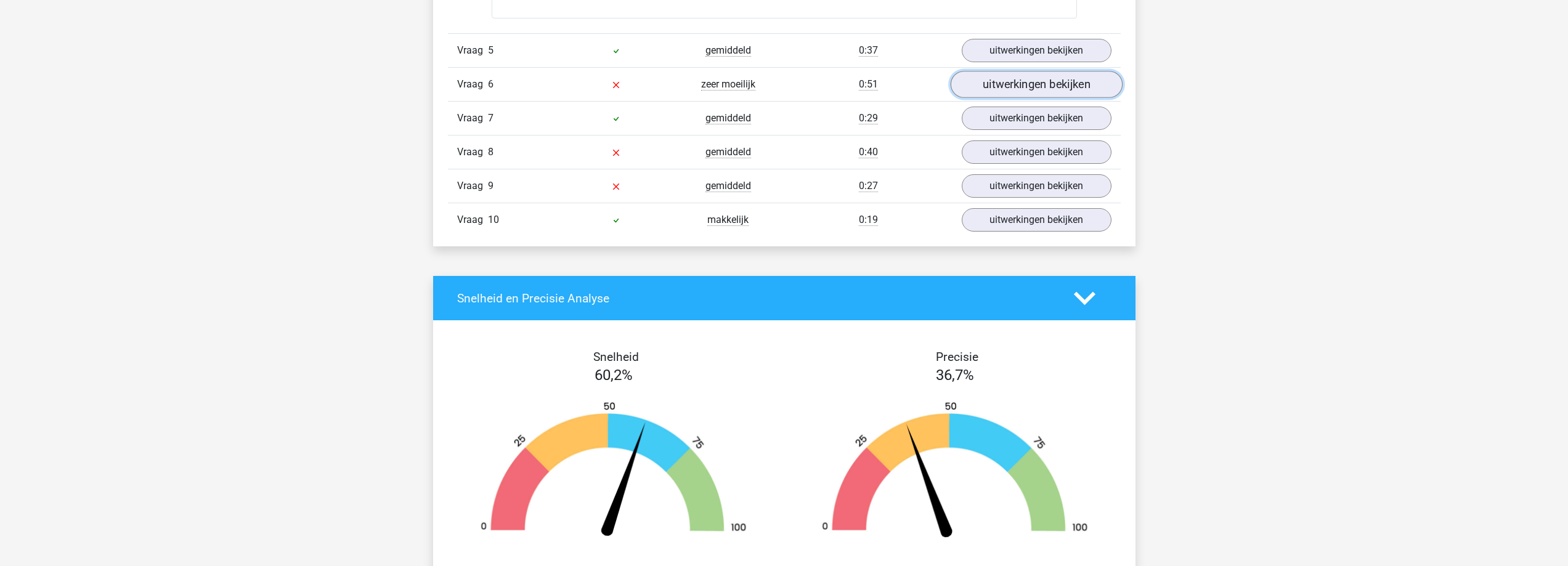
click at [1022, 88] on link "uitwerkingen bekijken" at bounding box center [1036, 84] width 172 height 27
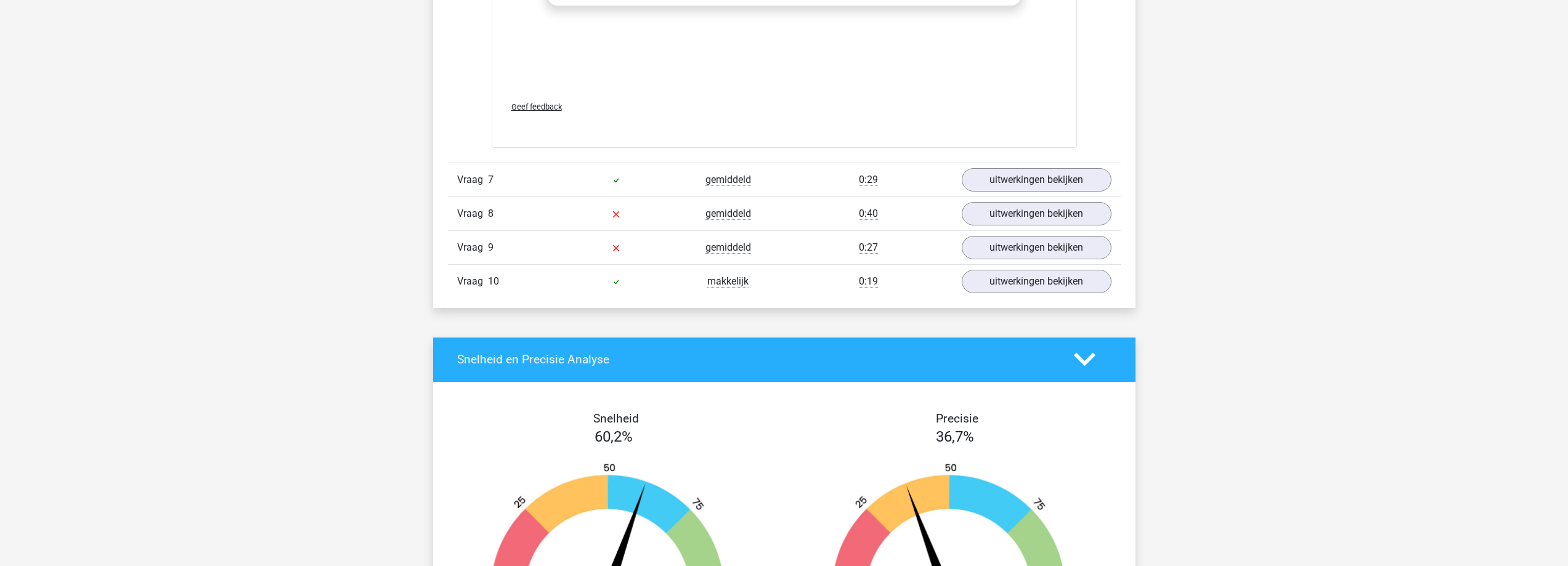
scroll to position [3760, 0]
click at [1005, 211] on link "uitwerkingen bekijken" at bounding box center [1036, 213] width 172 height 27
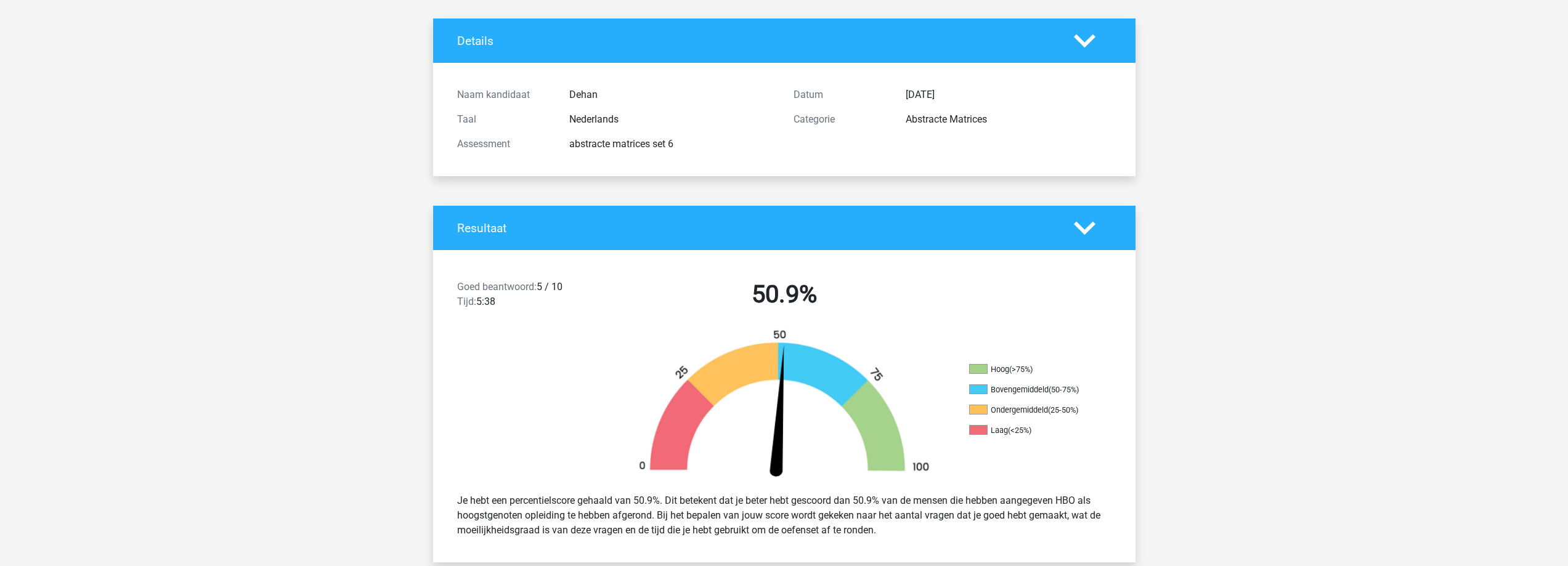
scroll to position [0, 0]
